Goal: Task Accomplishment & Management: Manage account settings

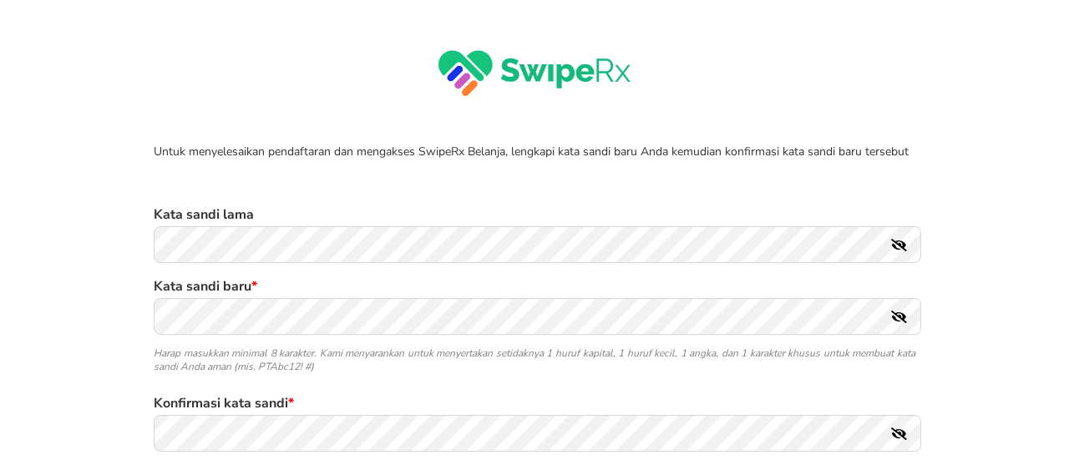
click at [899, 250] on icon at bounding box center [899, 245] width 16 height 13
click at [899, 250] on icon at bounding box center [899, 245] width 16 height 14
click at [899, 250] on icon at bounding box center [899, 245] width 16 height 13
